Goal: Unclear: Unclear

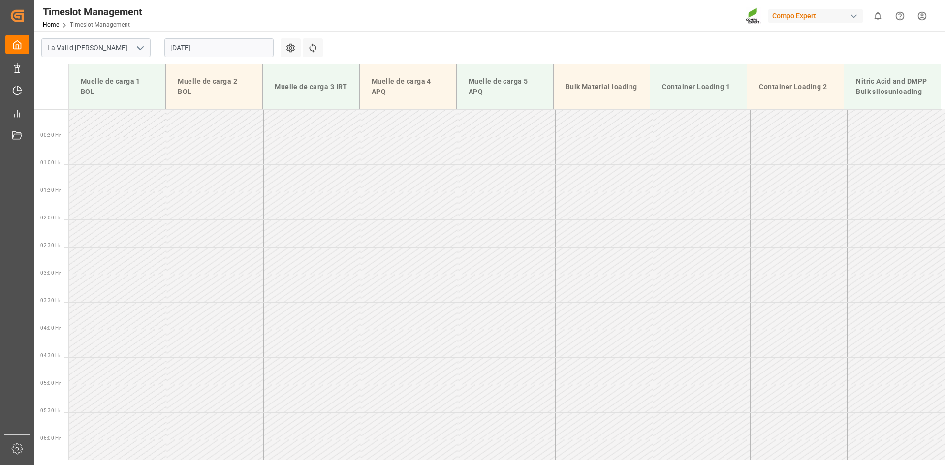
scroll to position [555, 0]
